Goal: Transaction & Acquisition: Book appointment/travel/reservation

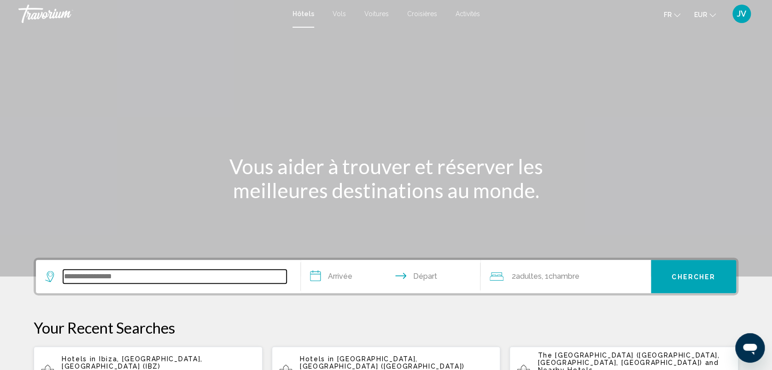
click at [93, 280] on input "Search widget" at bounding box center [175, 277] width 224 height 14
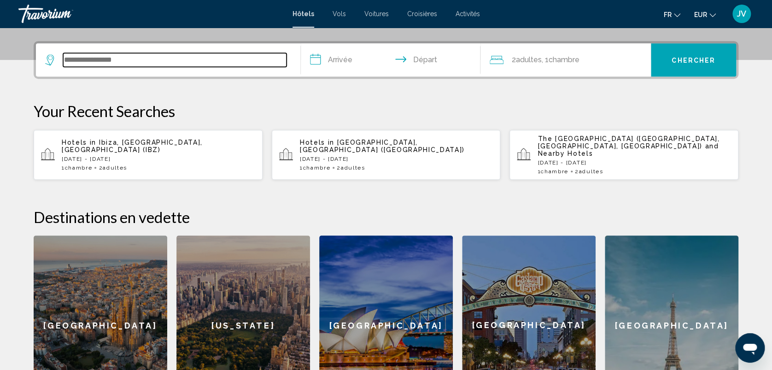
scroll to position [227, 0]
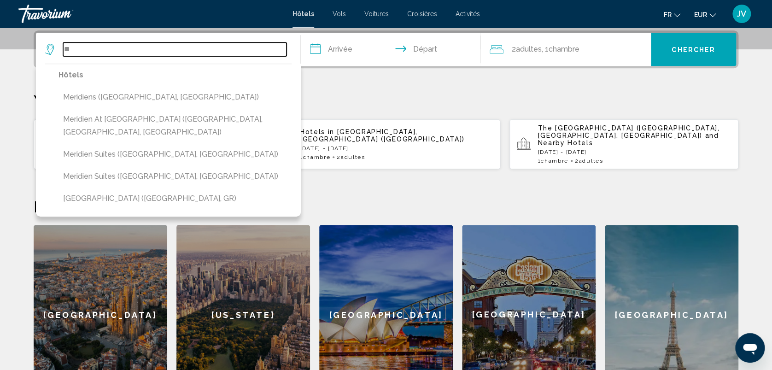
type input "*"
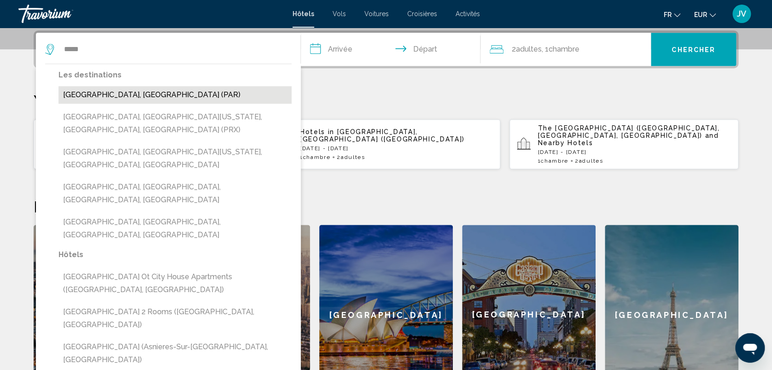
click at [128, 91] on button "[GEOGRAPHIC_DATA], [GEOGRAPHIC_DATA] (PAR)" at bounding box center [175, 95] width 233 height 18
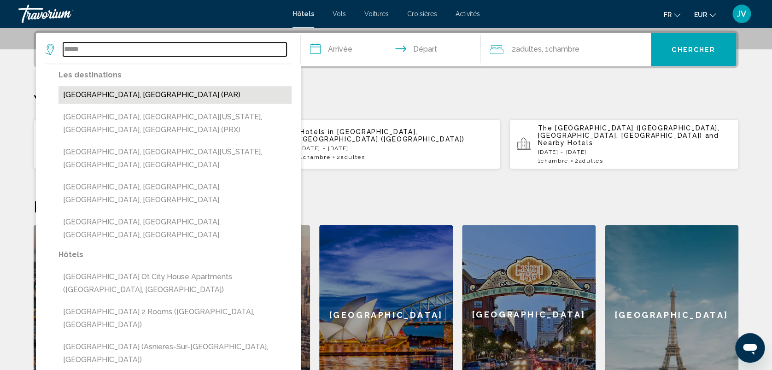
type input "**********"
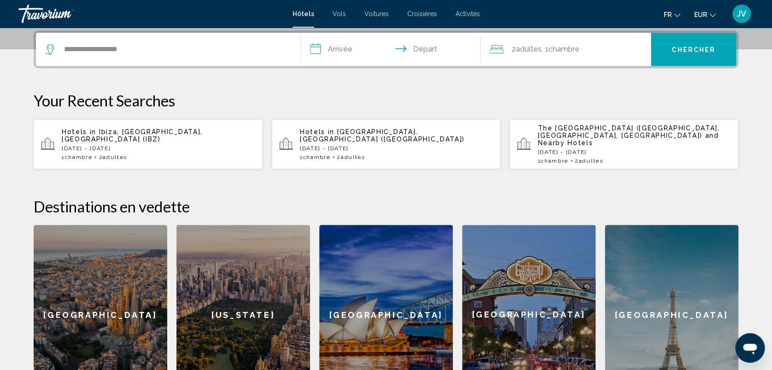
click at [359, 51] on input "**********" at bounding box center [392, 51] width 183 height 36
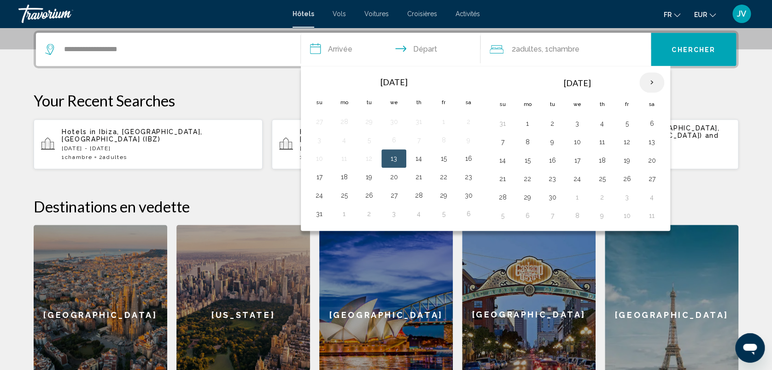
click at [649, 79] on th "Next month" at bounding box center [652, 82] width 25 height 20
click at [625, 203] on td "28" at bounding box center [627, 197] width 25 height 18
click at [627, 200] on button "28" at bounding box center [627, 197] width 15 height 13
click at [503, 212] on button "30" at bounding box center [502, 215] width 15 height 13
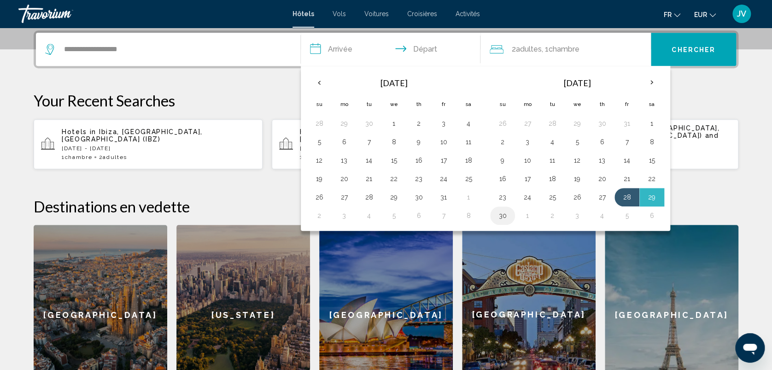
type input "**********"
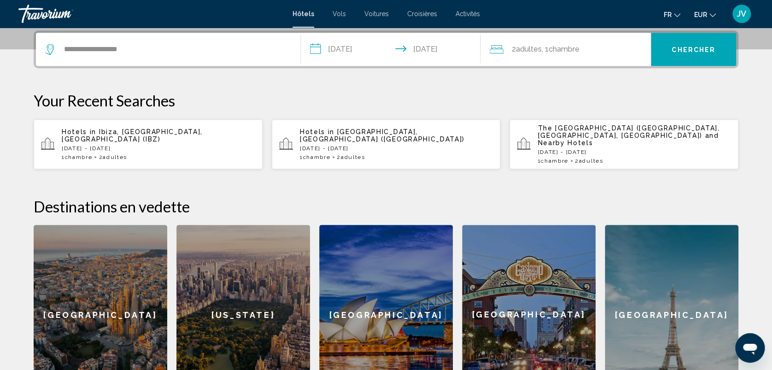
click at [688, 57] on button "Chercher" at bounding box center [693, 49] width 85 height 33
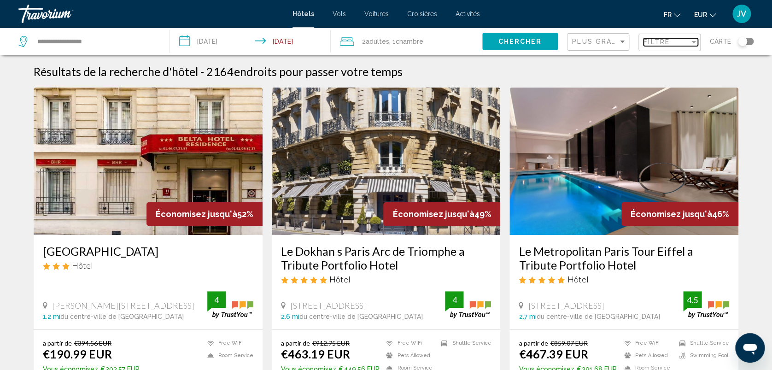
click at [647, 43] on span "Filtre" at bounding box center [657, 41] width 26 height 7
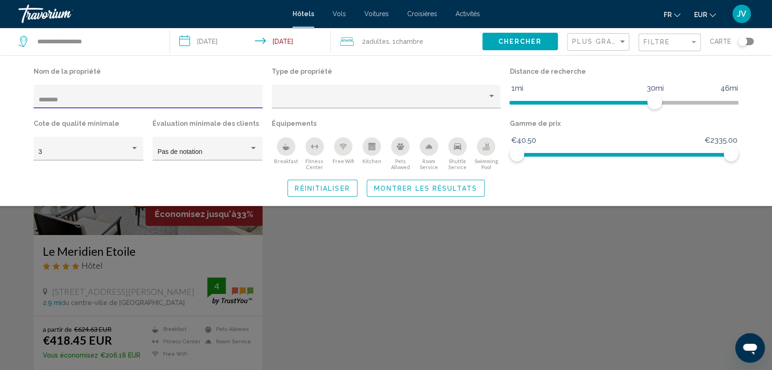
type input "********"
click at [184, 232] on div "Search widget" at bounding box center [386, 254] width 772 height 232
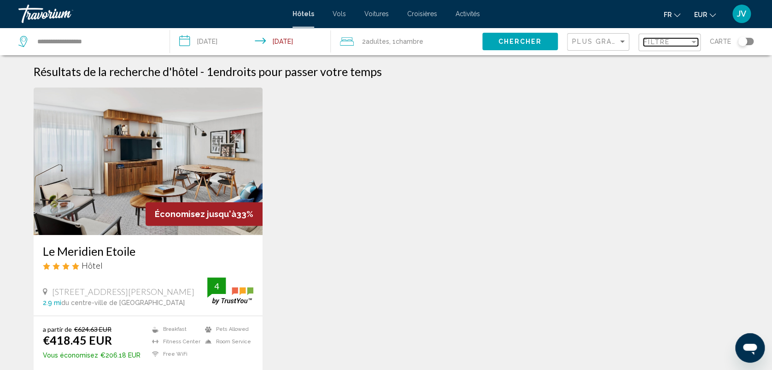
click at [653, 43] on span "Filtre" at bounding box center [657, 41] width 26 height 7
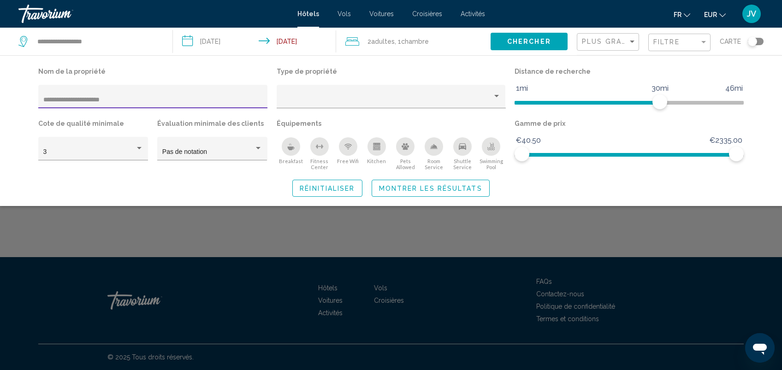
type input "**********"
click at [395, 193] on button "Montrer les résultats" at bounding box center [430, 188] width 118 height 17
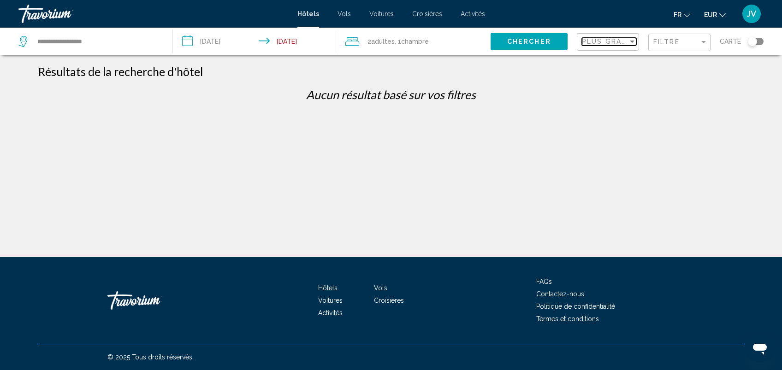
click at [603, 40] on span "Plus grandes économies" at bounding box center [637, 41] width 110 height 7
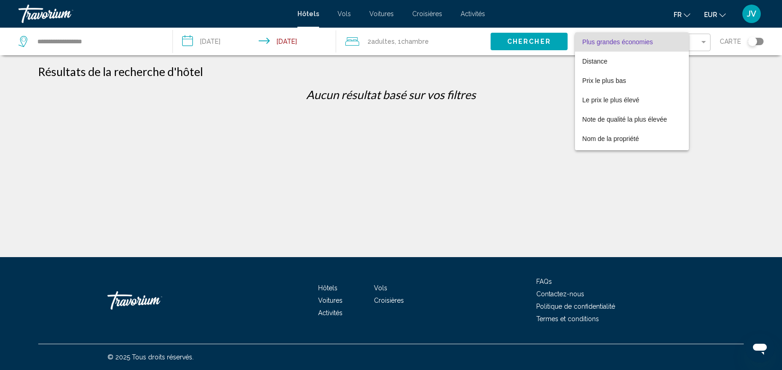
drag, startPoint x: 747, startPoint y: 98, endPoint x: 712, endPoint y: 44, distance: 63.9
click at [712, 44] on div at bounding box center [391, 185] width 782 height 370
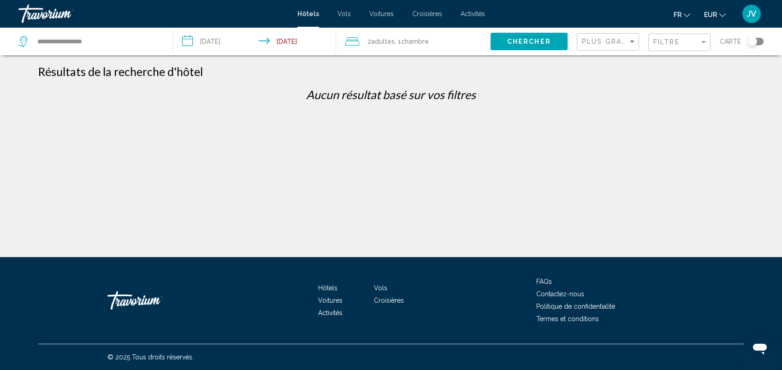
click at [712, 44] on div "Plus grandes économies Filtre Carte" at bounding box center [670, 42] width 187 height 28
click at [699, 41] on div "Filtre" at bounding box center [676, 41] width 46 height 7
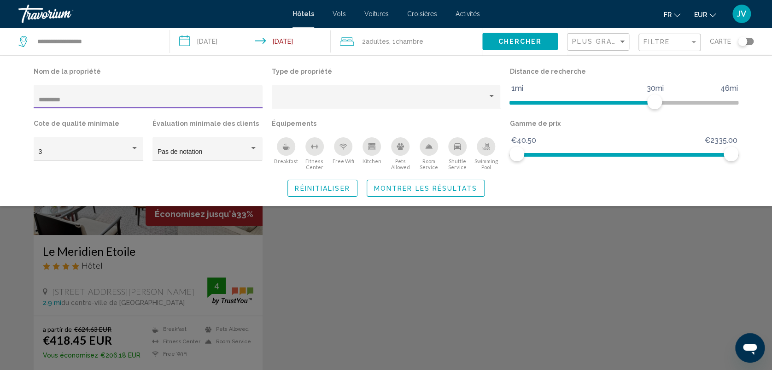
type input "********"
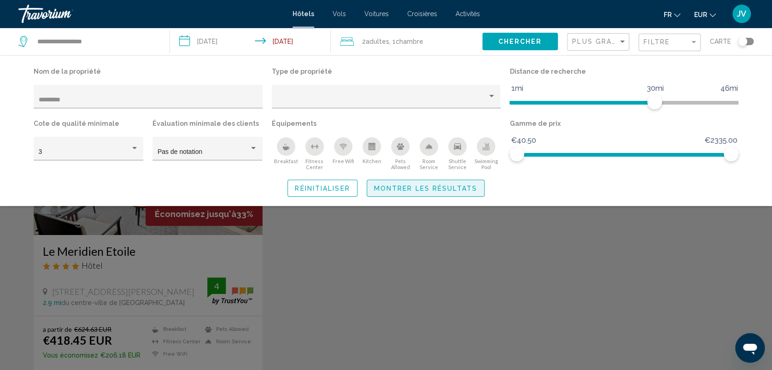
click at [406, 193] on button "Montrer les résultats" at bounding box center [426, 188] width 118 height 17
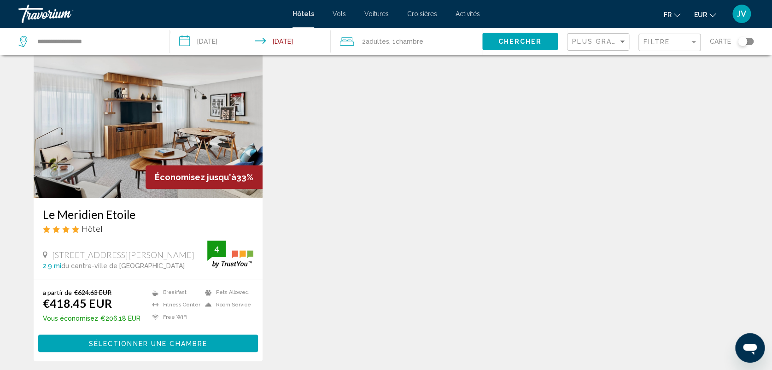
scroll to position [38, 0]
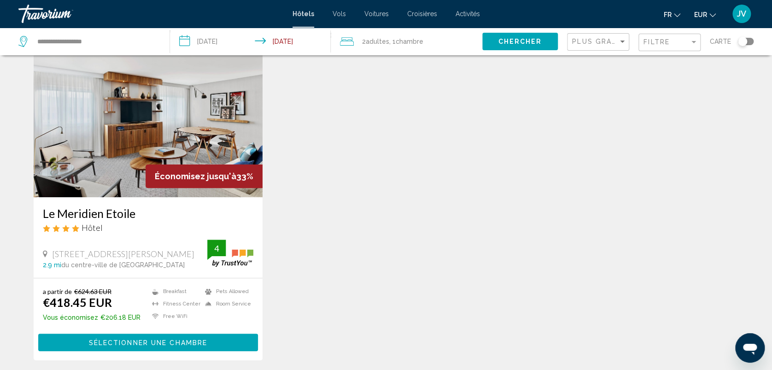
click at [220, 130] on img "Main content" at bounding box center [148, 123] width 229 height 147
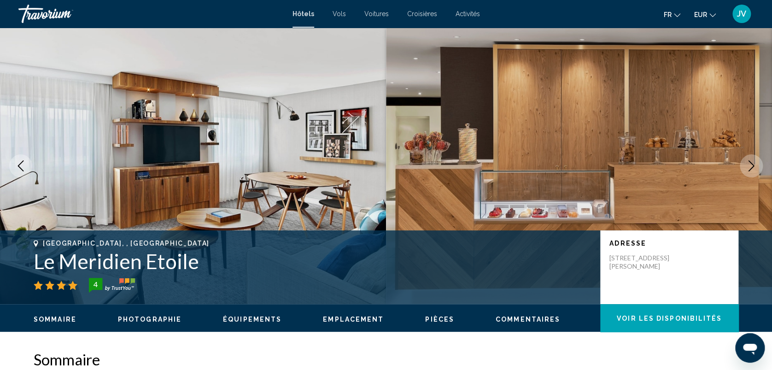
click at [752, 163] on icon "Next image" at bounding box center [752, 165] width 6 height 11
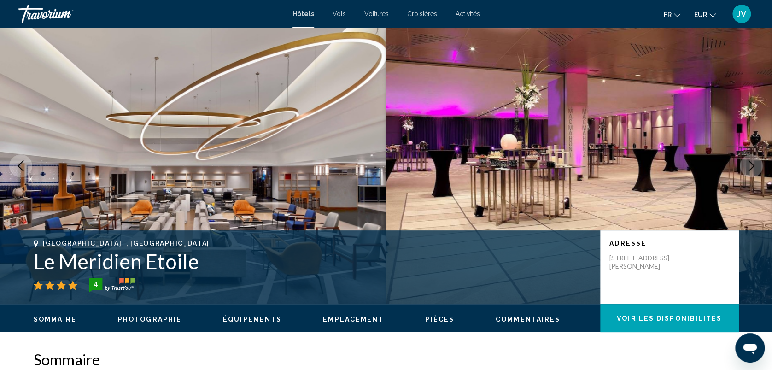
click at [752, 163] on icon "Next image" at bounding box center [752, 165] width 6 height 11
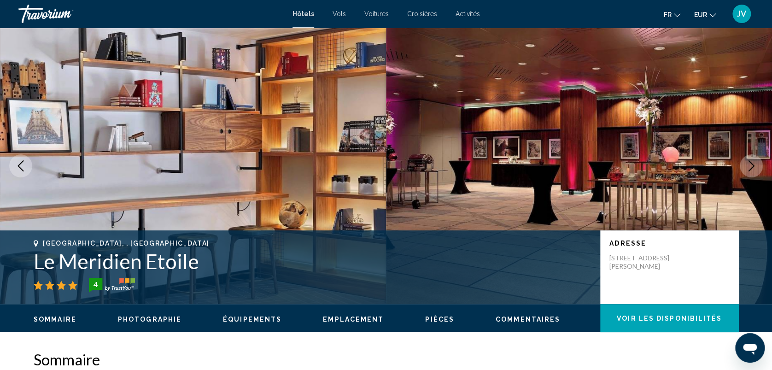
click at [752, 163] on icon "Next image" at bounding box center [752, 165] width 6 height 11
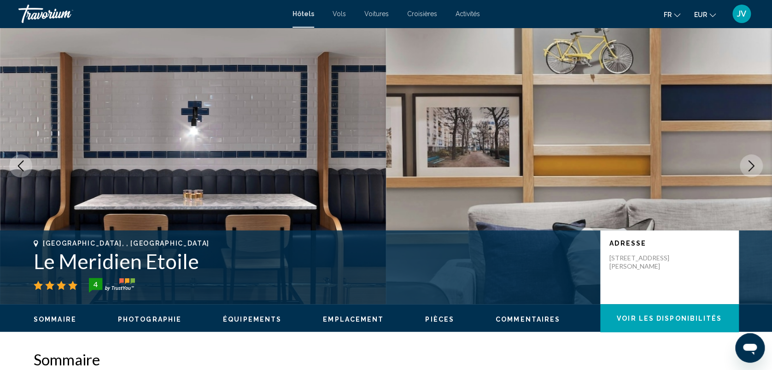
click at [752, 163] on icon "Next image" at bounding box center [752, 165] width 6 height 11
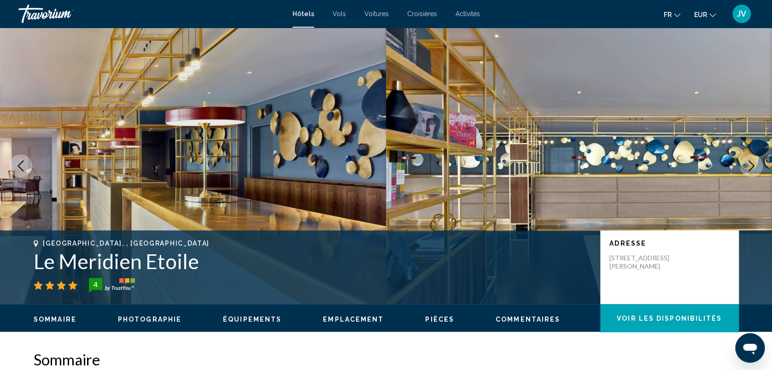
click at [752, 163] on icon "Next image" at bounding box center [752, 165] width 6 height 11
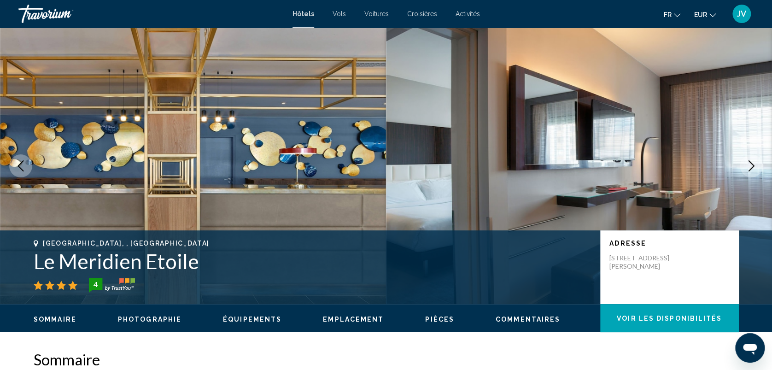
click at [752, 163] on icon "Next image" at bounding box center [752, 165] width 6 height 11
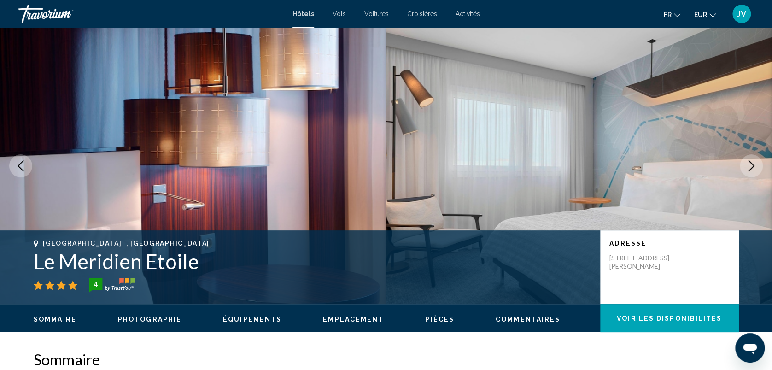
click at [752, 163] on icon "Next image" at bounding box center [752, 165] width 6 height 11
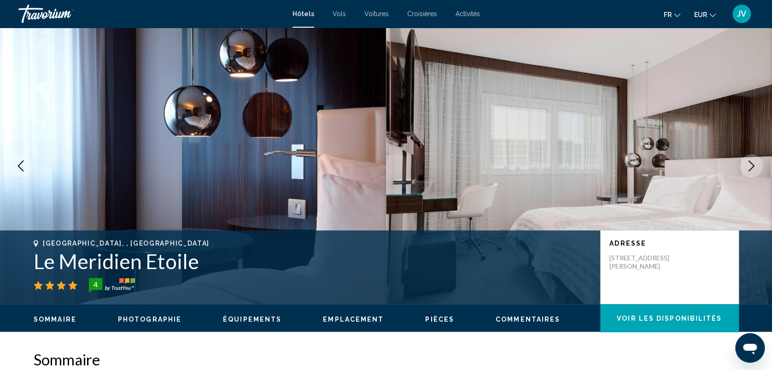
click at [752, 163] on icon "Next image" at bounding box center [752, 165] width 6 height 11
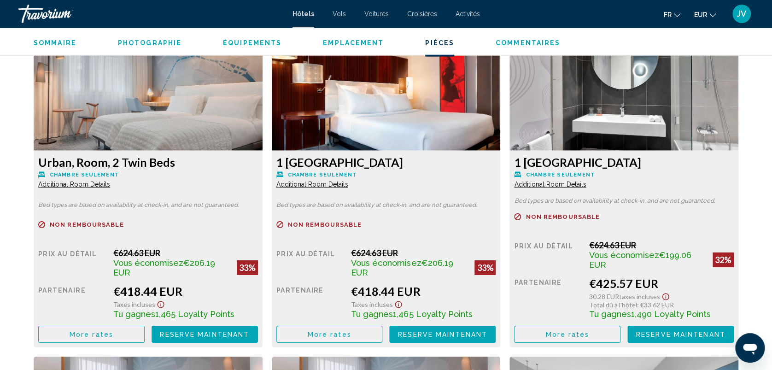
scroll to position [1274, 0]
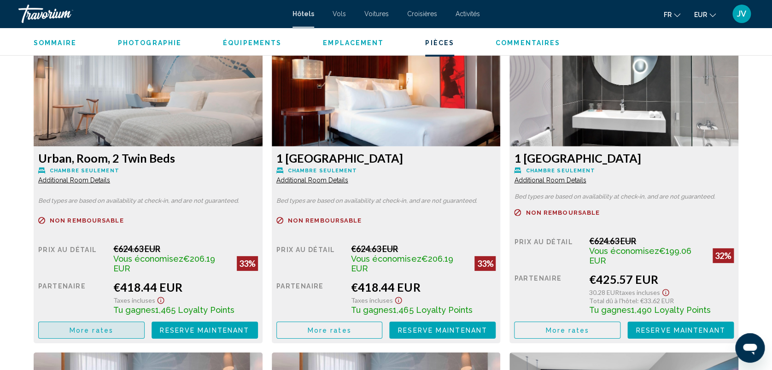
click at [107, 327] on span "More rates" at bounding box center [92, 330] width 44 height 7
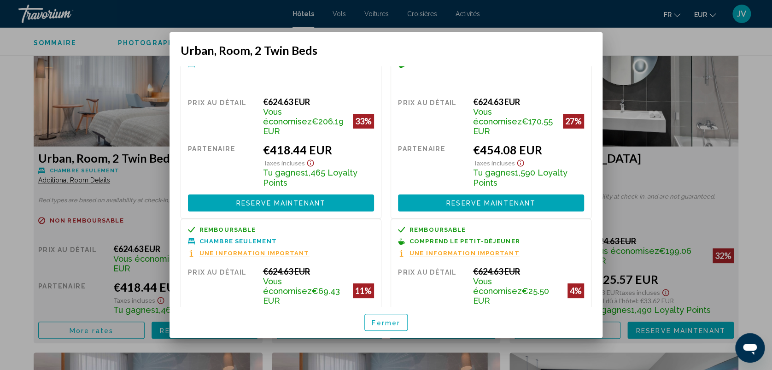
scroll to position [0, 0]
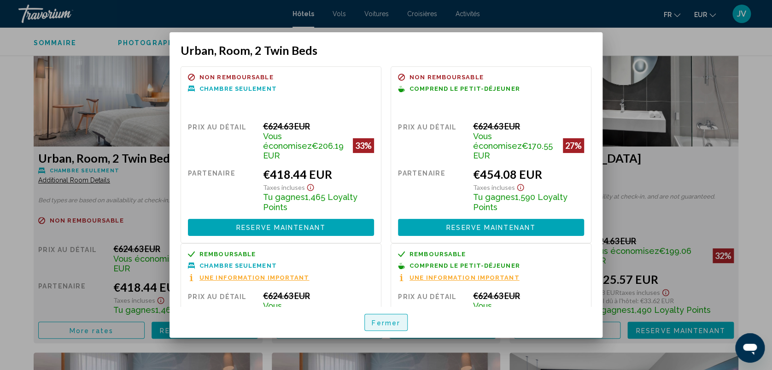
click at [387, 323] on span "Fermer" at bounding box center [386, 322] width 29 height 7
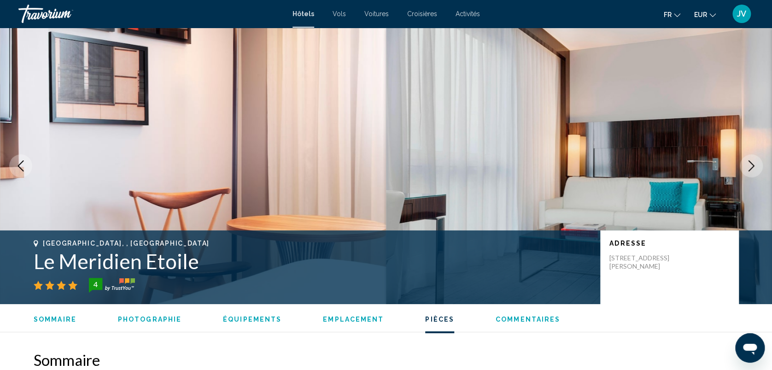
scroll to position [1274, 0]
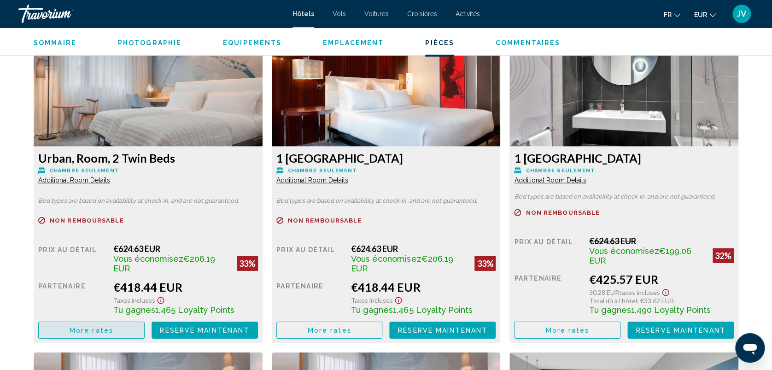
click at [96, 326] on span "More rates" at bounding box center [92, 329] width 44 height 7
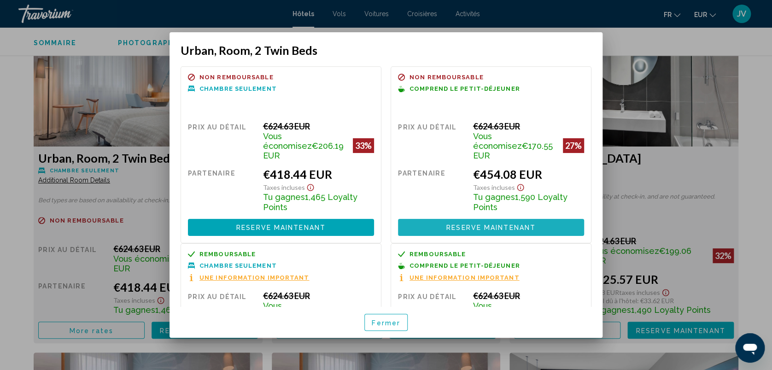
click at [500, 224] on span "Reserve maintenant" at bounding box center [491, 227] width 89 height 7
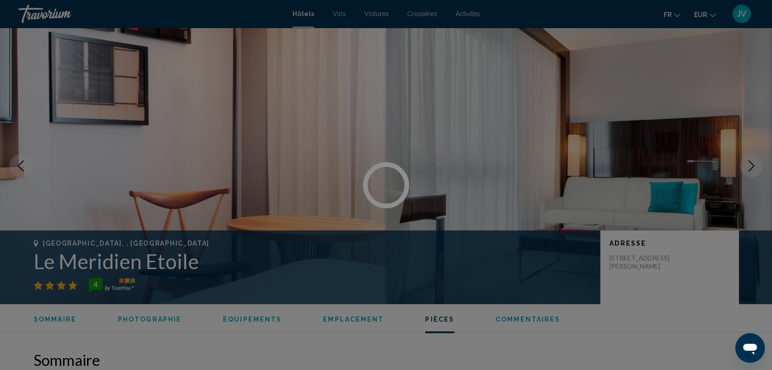
scroll to position [1274, 0]
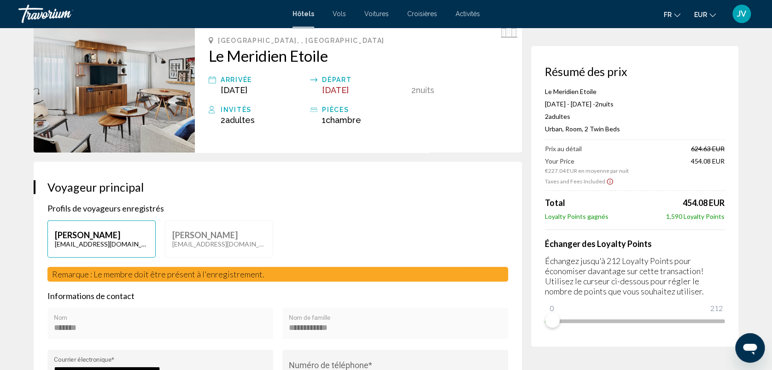
scroll to position [66, 0]
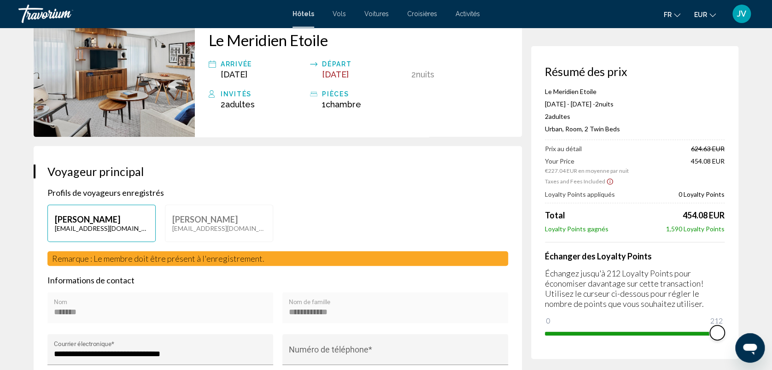
drag, startPoint x: 551, startPoint y: 320, endPoint x: 730, endPoint y: 322, distance: 179.8
click at [730, 322] on div "Résumé des prix Le Meridien Etoile [DATE] - [DATE] - 2 nuit nuits 2 Adulte Adul…" at bounding box center [634, 202] width 207 height 313
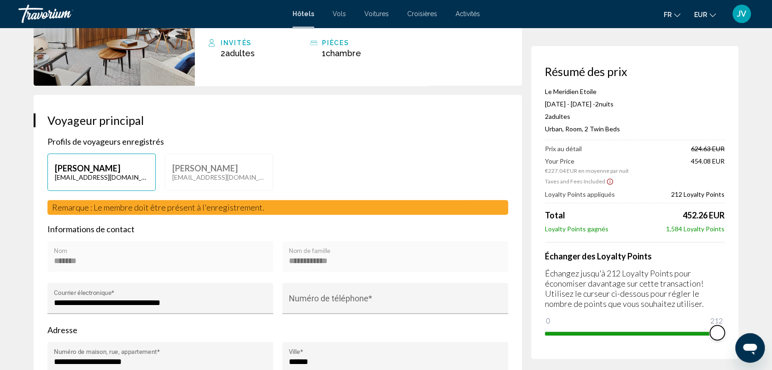
scroll to position [130, 0]
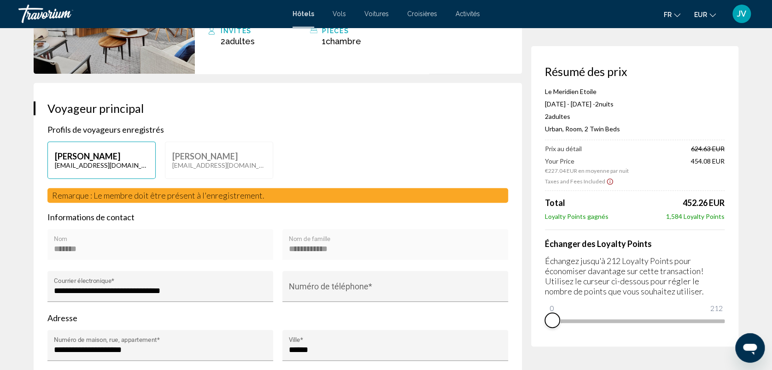
drag, startPoint x: 715, startPoint y: 332, endPoint x: 538, endPoint y: 348, distance: 177.2
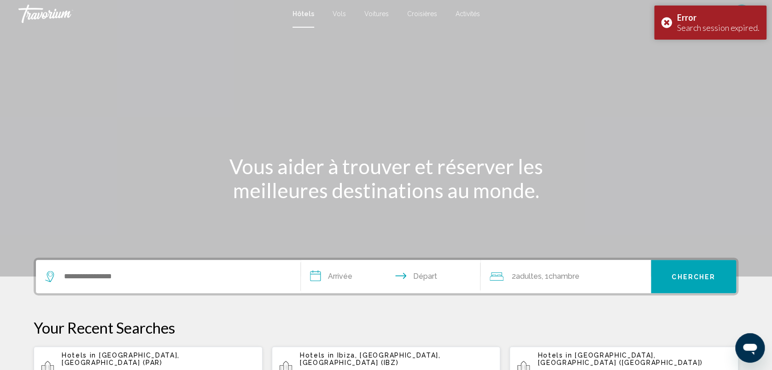
click at [153, 357] on span "[GEOGRAPHIC_DATA], [GEOGRAPHIC_DATA] (PAR)" at bounding box center [121, 359] width 118 height 15
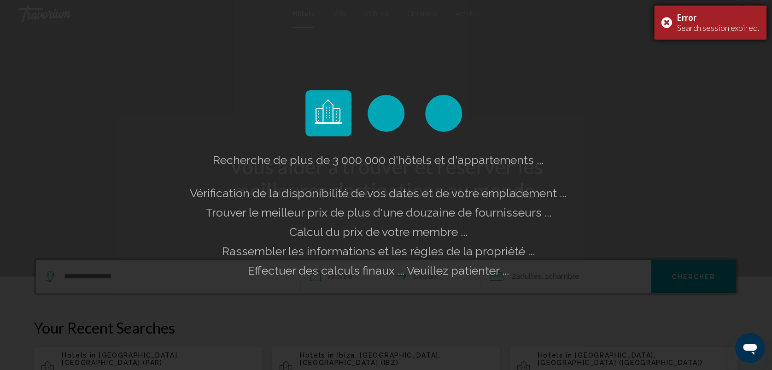
click at [668, 24] on div "Error Search session expired." at bounding box center [710, 23] width 112 height 34
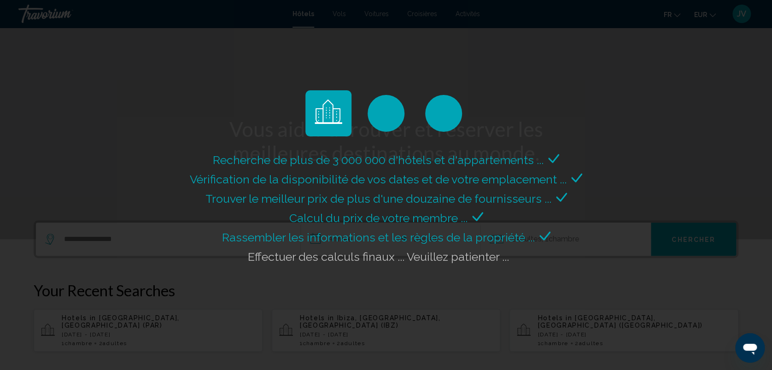
scroll to position [49, 0]
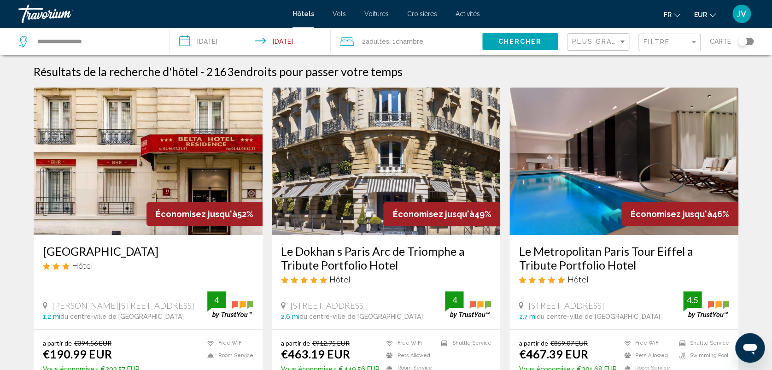
click at [660, 27] on mat-toolbar "Hôtels Vols Voitures Croisières Activités Hôtels Vols Voitures Croisières Activ…" at bounding box center [386, 14] width 772 height 28
click at [660, 38] on span "Filtre" at bounding box center [657, 41] width 26 height 7
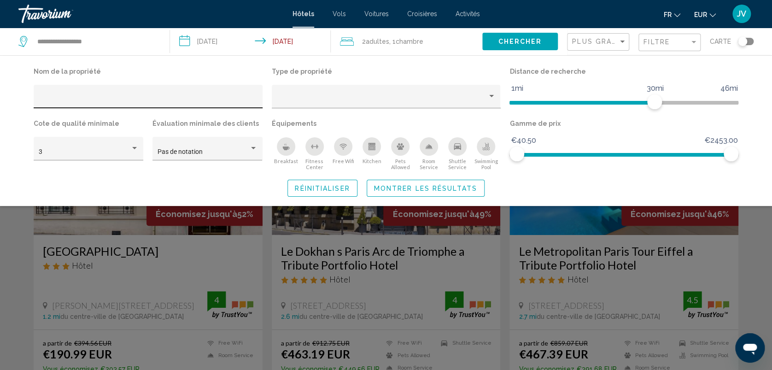
click at [131, 88] on div "Hotel Filters" at bounding box center [148, 97] width 229 height 24
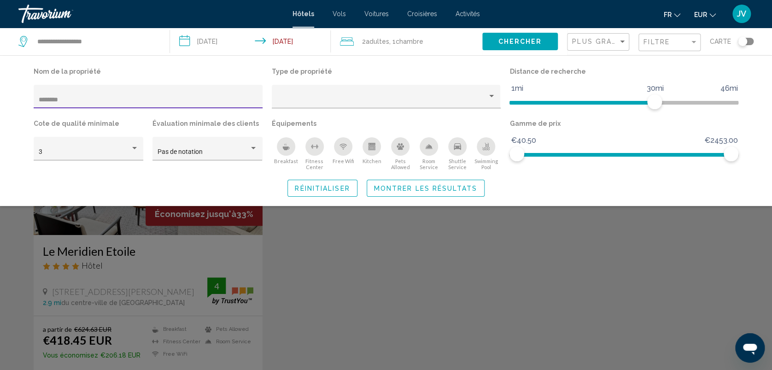
type input "********"
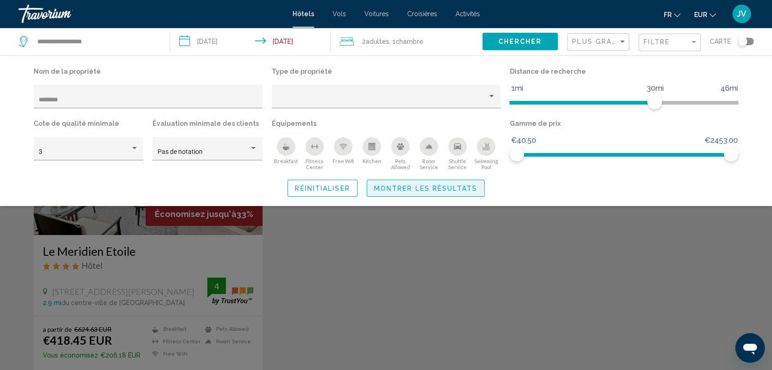
click at [400, 185] on span "Montrer les résultats" at bounding box center [425, 188] width 103 height 7
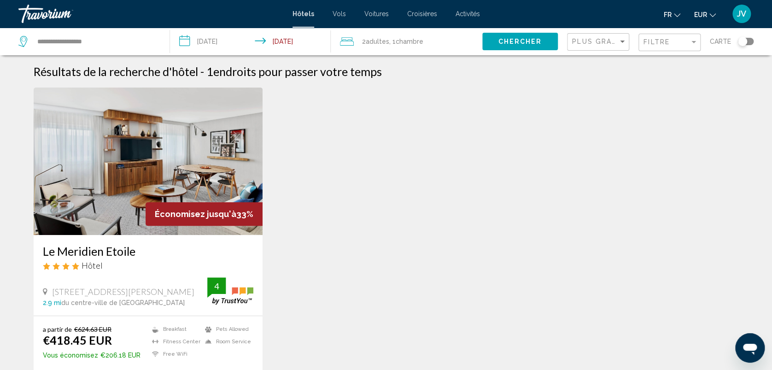
click at [181, 158] on img "Main content" at bounding box center [148, 161] width 229 height 147
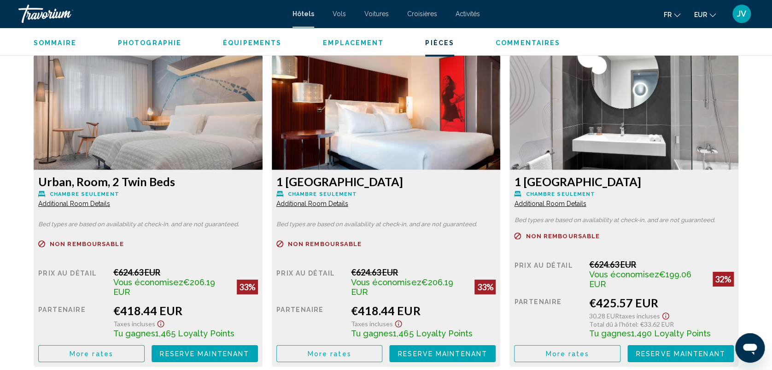
scroll to position [1284, 0]
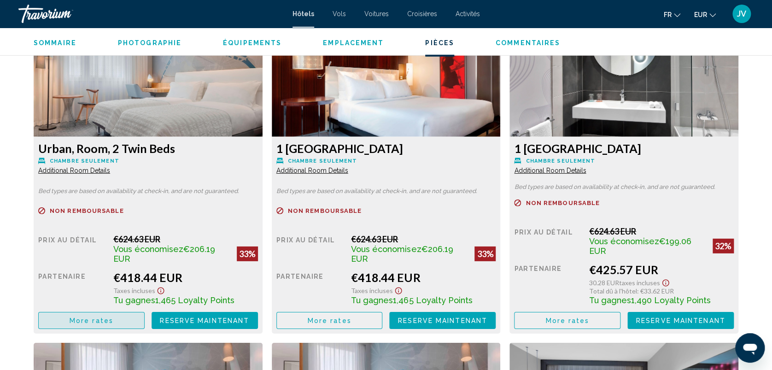
click at [125, 315] on button "More rates" at bounding box center [91, 320] width 106 height 17
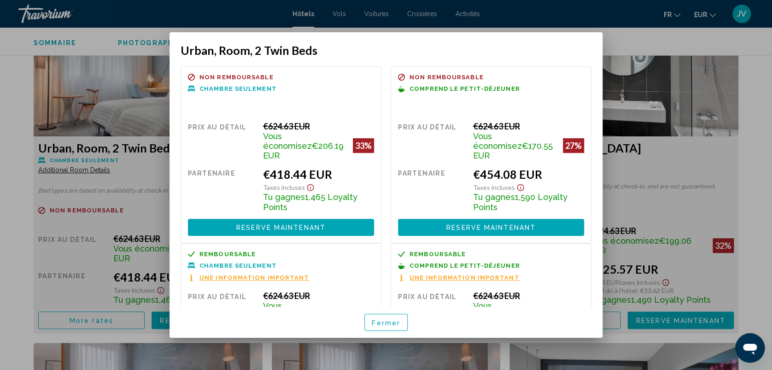
click at [422, 219] on button "Reserve maintenant Plus disponible" at bounding box center [491, 227] width 186 height 17
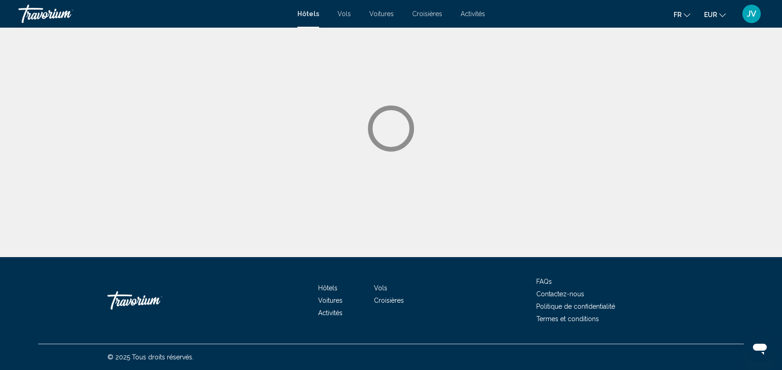
drag, startPoint x: 597, startPoint y: 201, endPoint x: 597, endPoint y: 207, distance: 6.0
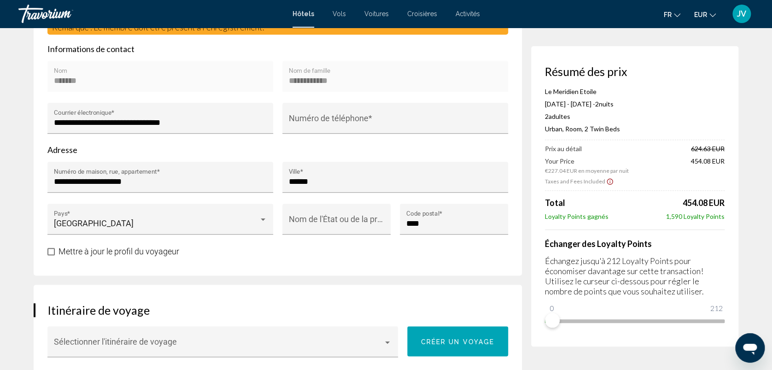
scroll to position [294, 0]
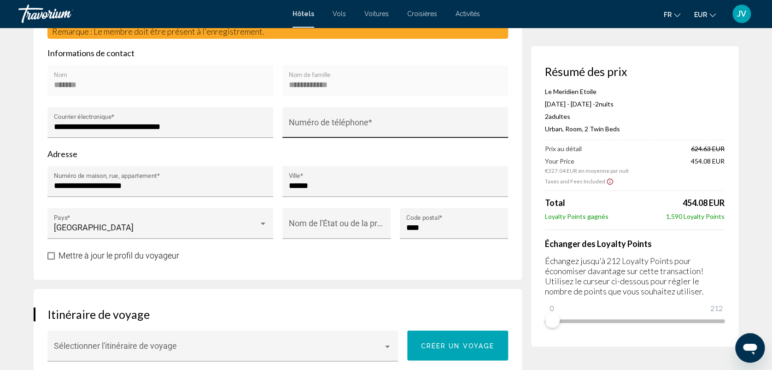
click at [429, 113] on div "Numéro de téléphone *" at bounding box center [395, 125] width 213 height 24
type input "*"
type input "**********"
click at [369, 230] on input "Nom de l'État ou de la province *" at bounding box center [337, 227] width 96 height 9
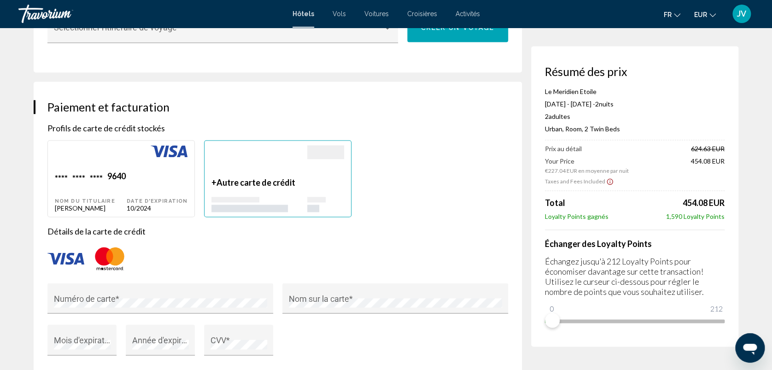
scroll to position [616, 0]
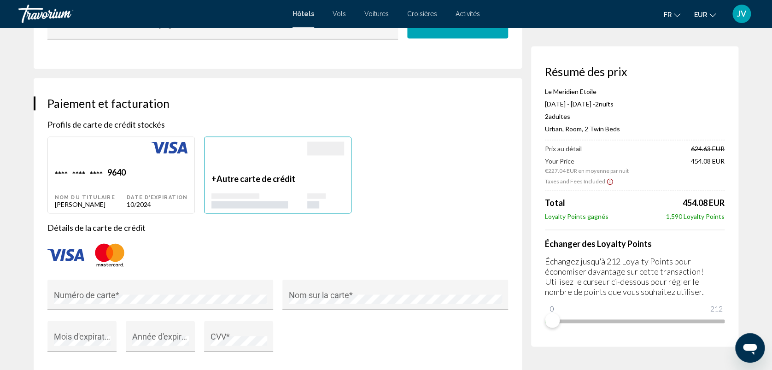
type input "*****"
click at [322, 166] on div "Main content" at bounding box center [325, 157] width 37 height 32
click at [220, 293] on div "Numéro de carte *" at bounding box center [160, 297] width 213 height 24
click at [317, 290] on div "Nom sur la carte *" at bounding box center [395, 297] width 213 height 24
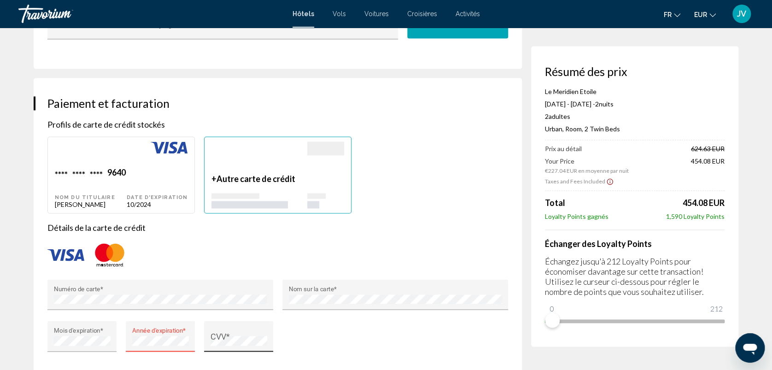
click at [230, 333] on div "CVV *" at bounding box center [239, 339] width 57 height 24
click at [170, 348] on div "Année d'expiration *" at bounding box center [160, 339] width 57 height 24
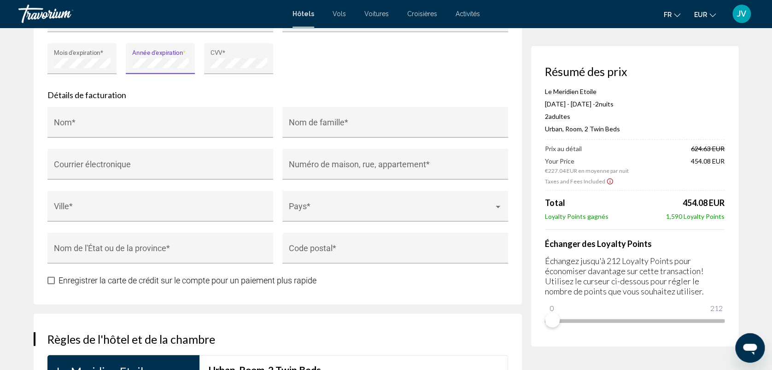
scroll to position [875, 0]
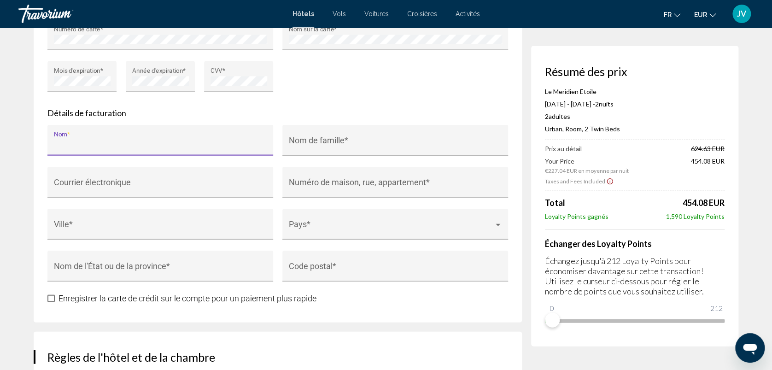
click at [208, 144] on input "Nom *" at bounding box center [160, 144] width 213 height 9
type input "*******"
type input "**********"
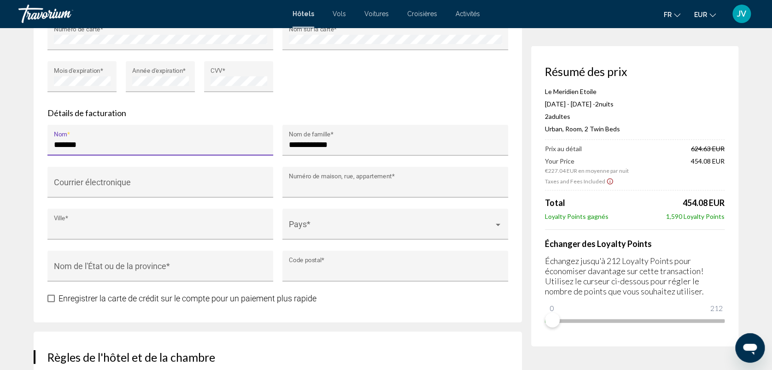
type input "**********"
type input "******"
type input "****"
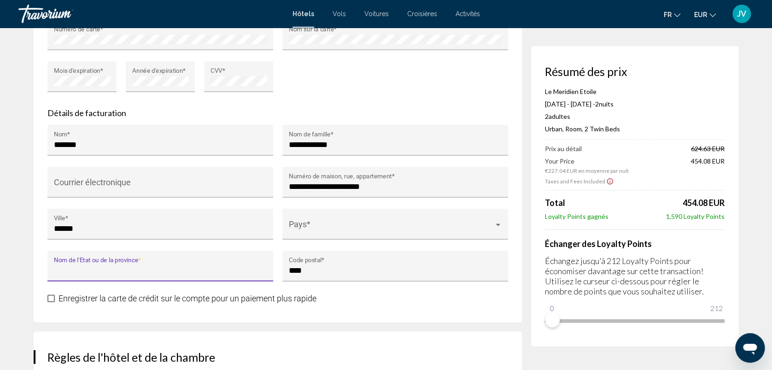
click at [194, 269] on input "Nom de l'État ou de la province *" at bounding box center [160, 270] width 213 height 9
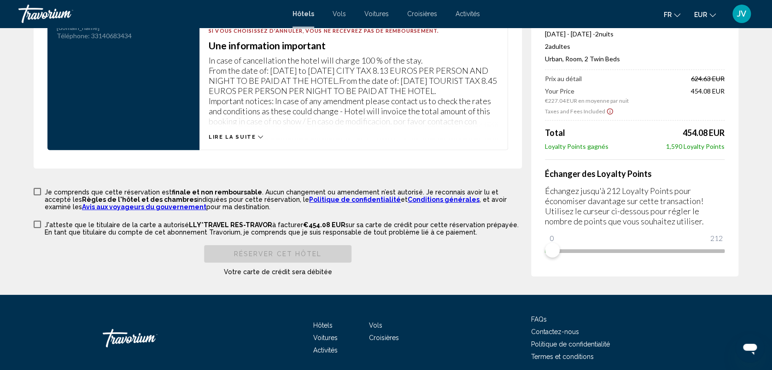
scroll to position [1289, 0]
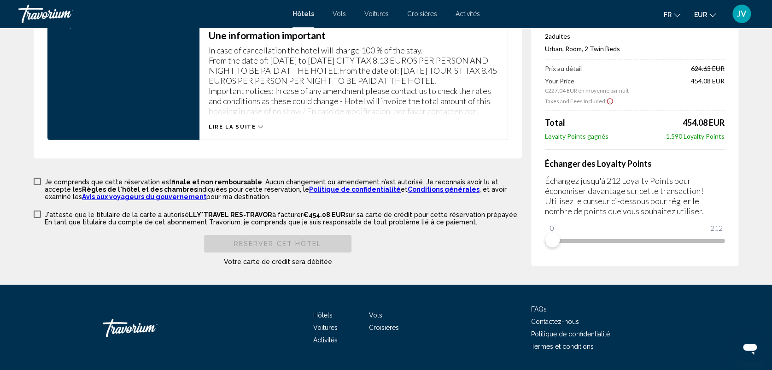
type input "*****"
click at [34, 183] on span "Main content" at bounding box center [37, 181] width 7 height 7
click at [37, 216] on span "Main content" at bounding box center [37, 214] width 7 height 7
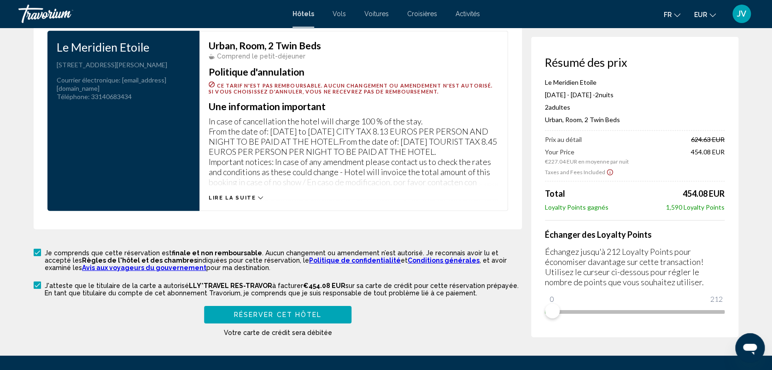
scroll to position [1317, 0]
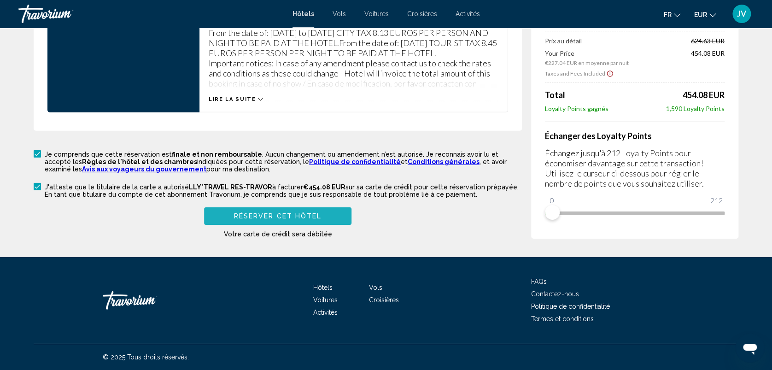
click at [331, 218] on button "Réserver cet hôtel" at bounding box center [277, 215] width 147 height 17
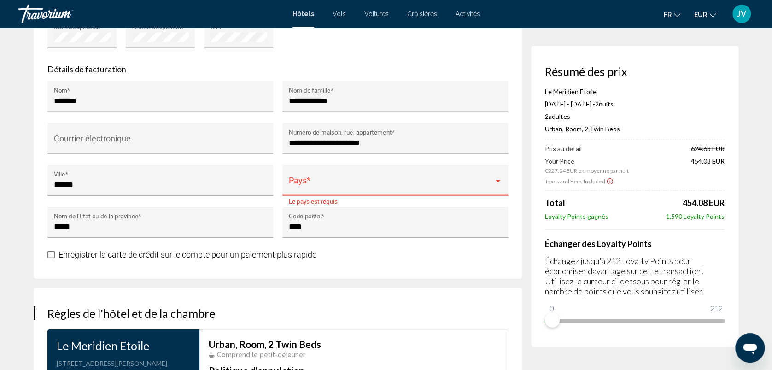
click at [321, 189] on div "Pays *" at bounding box center [395, 183] width 213 height 24
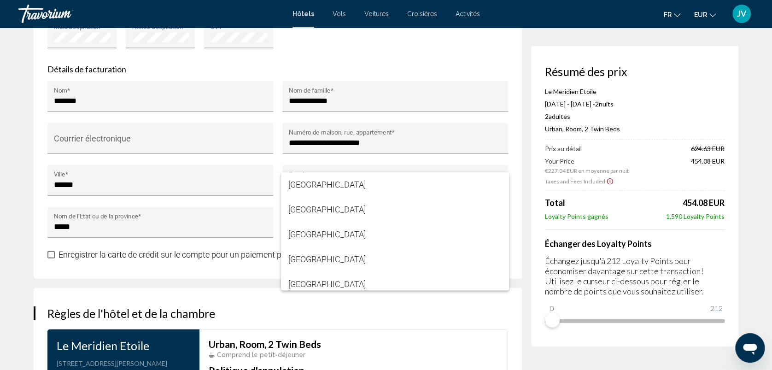
scroll to position [1503, 0]
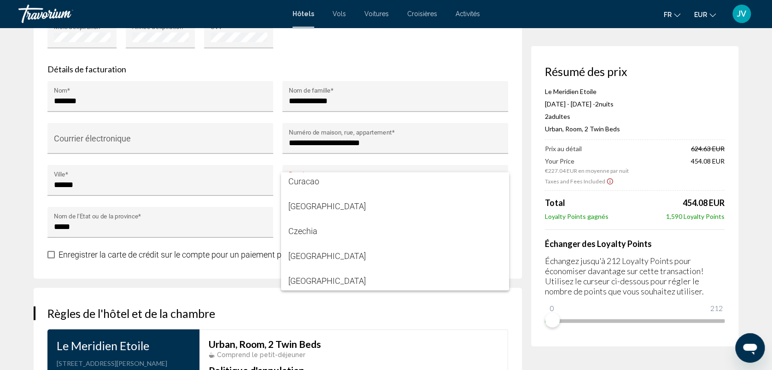
drag, startPoint x: 505, startPoint y: 171, endPoint x: 504, endPoint y: 192, distance: 21.2
click at [504, 192] on div "[GEOGRAPHIC_DATA] [GEOGRAPHIC_DATA] [GEOGRAPHIC_DATA] [GEOGRAPHIC_DATA] [US_STA…" at bounding box center [386, 185] width 772 height 370
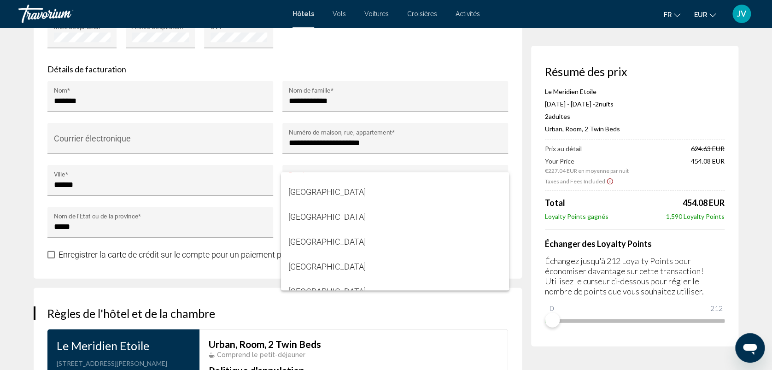
scroll to position [513, 0]
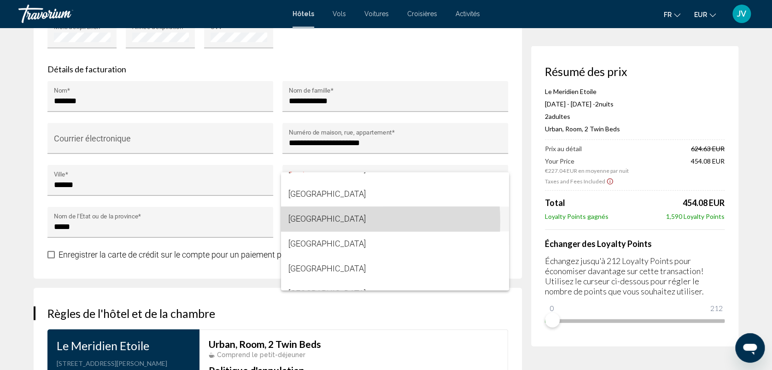
click at [324, 221] on span "[GEOGRAPHIC_DATA]" at bounding box center [395, 218] width 213 height 25
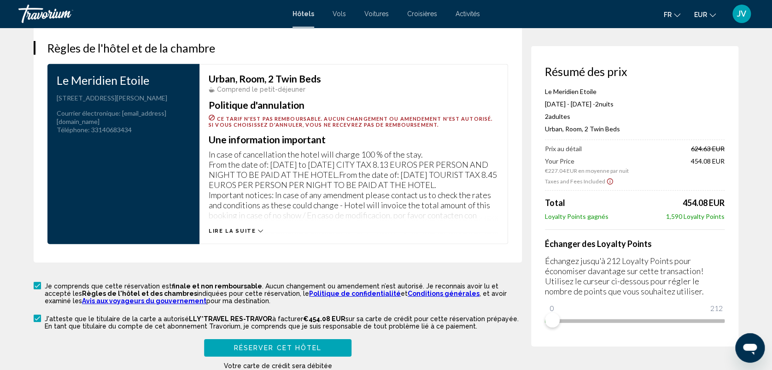
scroll to position [1317, 0]
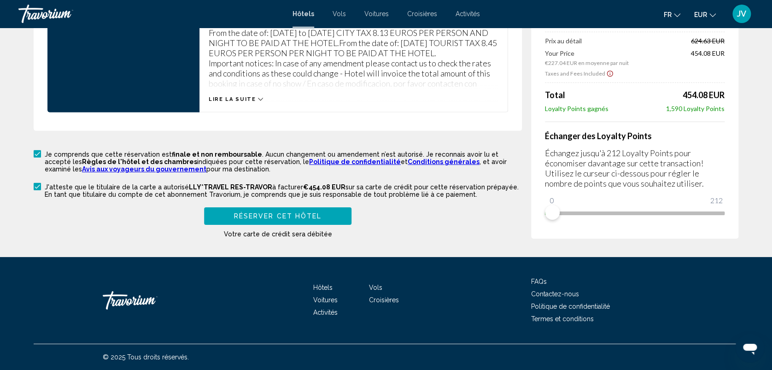
click at [333, 221] on button "Réserver cet hôtel" at bounding box center [277, 215] width 147 height 17
